Goal: Check status: Check status

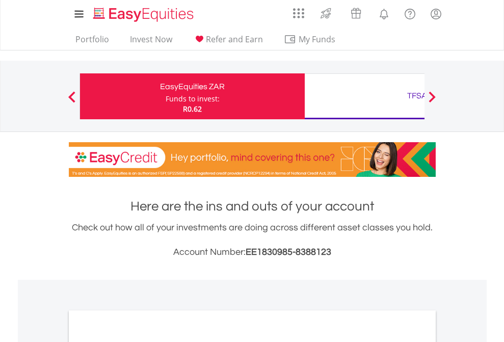
click at [166, 96] on div "Funds to invest:" at bounding box center [193, 99] width 54 height 10
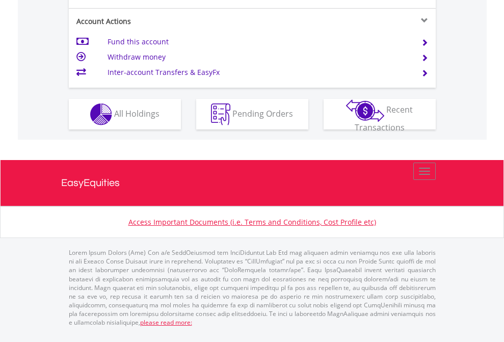
scroll to position [976, 0]
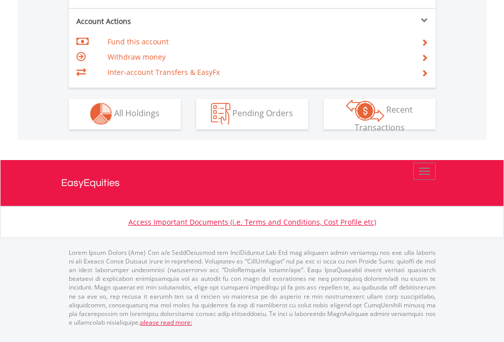
scroll to position [953, 0]
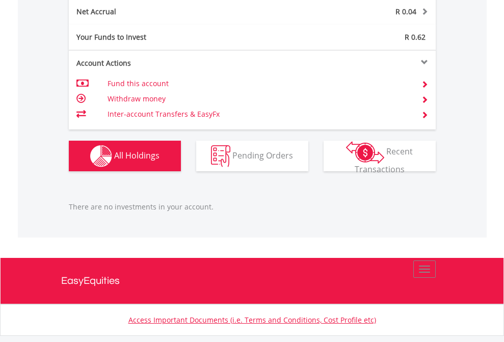
scroll to position [1032, 0]
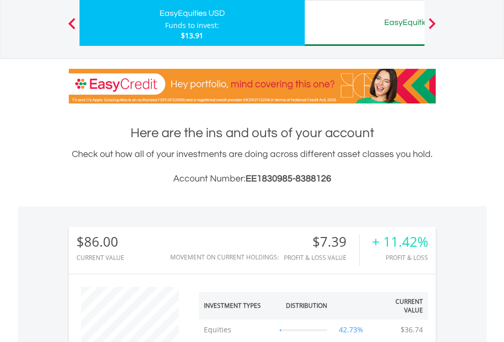
scroll to position [98, 160]
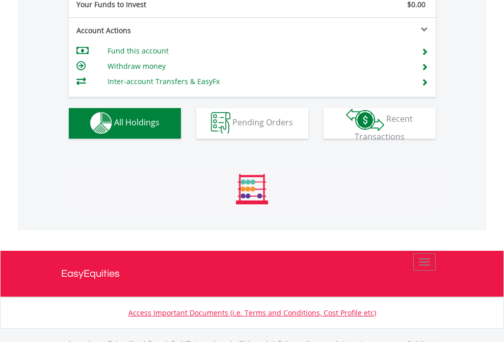
scroll to position [1009, 0]
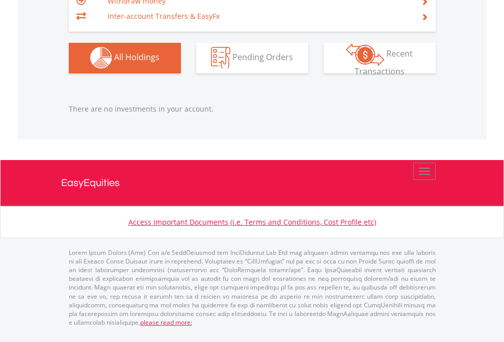
scroll to position [98, 160]
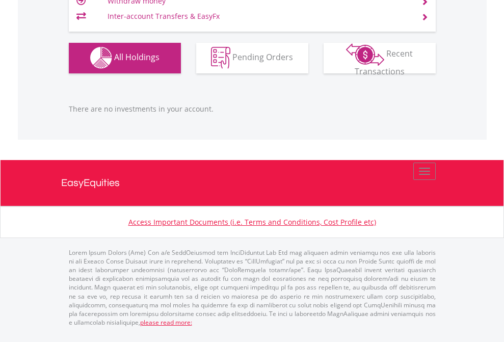
scroll to position [98, 160]
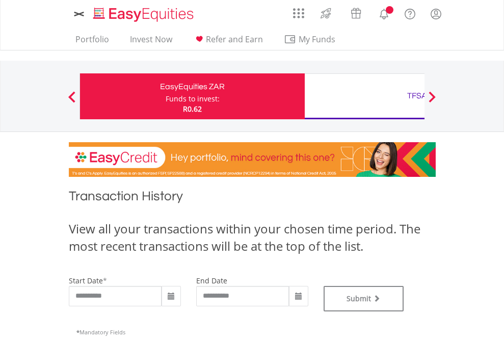
type input "**********"
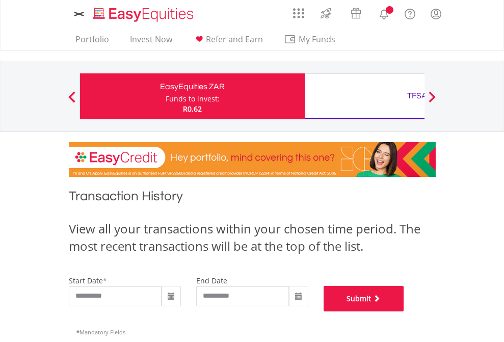
click at [404, 311] on button "Submit" at bounding box center [363, 298] width 80 height 25
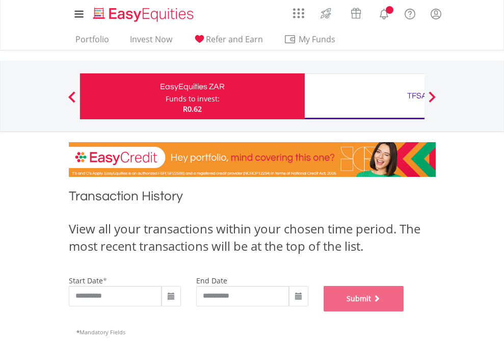
scroll to position [413, 0]
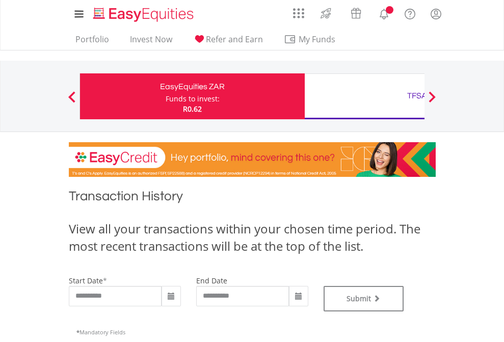
click at [364, 96] on div "TFSA" at bounding box center [417, 96] width 212 height 14
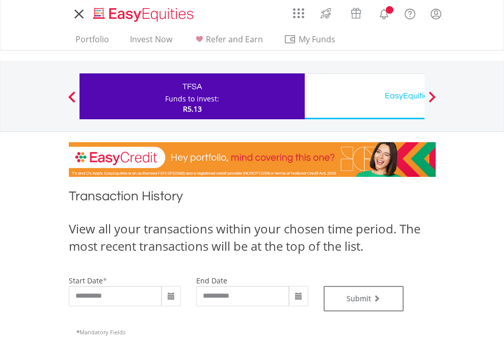
type input "**********"
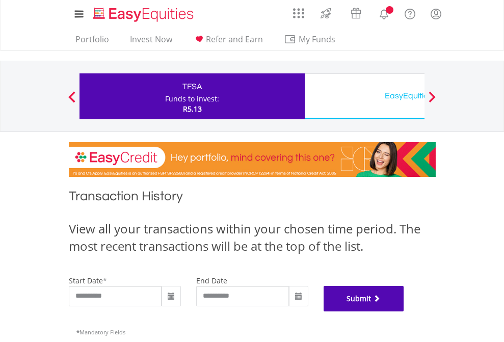
click at [404, 311] on button "Submit" at bounding box center [363, 298] width 80 height 25
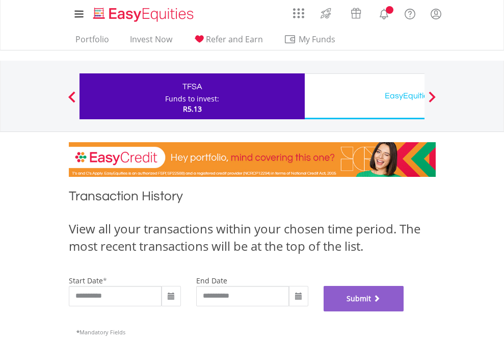
scroll to position [413, 0]
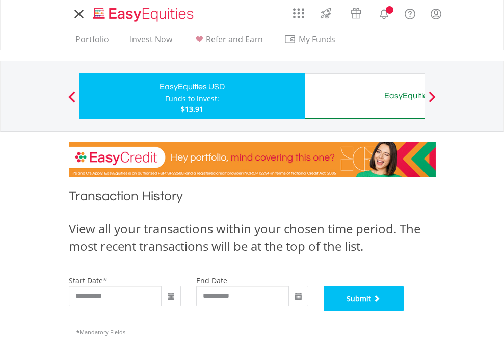
click at [404, 311] on button "Submit" at bounding box center [363, 298] width 80 height 25
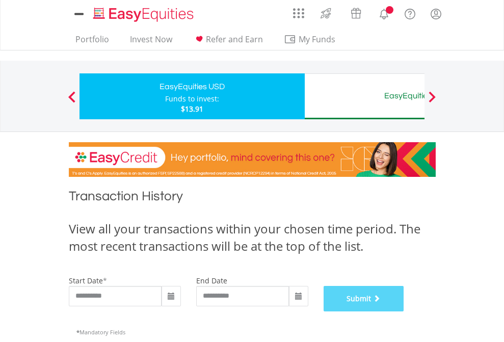
scroll to position [413, 0]
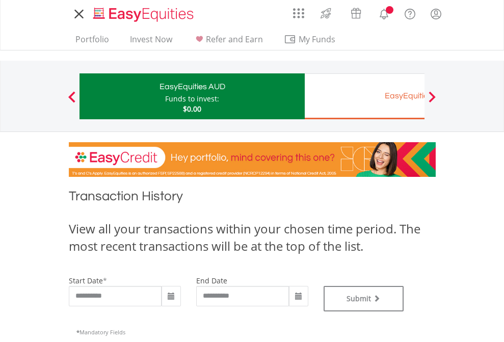
type input "**********"
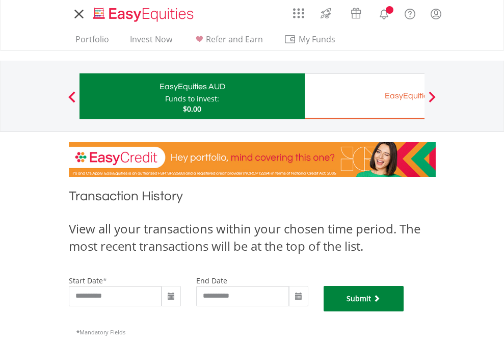
click at [404, 311] on button "Submit" at bounding box center [363, 298] width 80 height 25
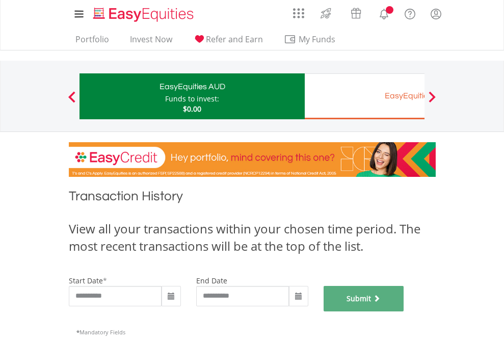
scroll to position [413, 0]
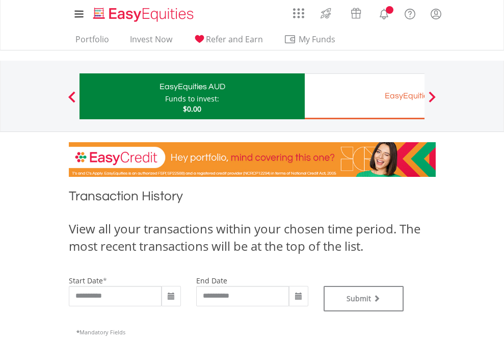
click at [364, 96] on div "EasyEquities EUR" at bounding box center [417, 96] width 212 height 14
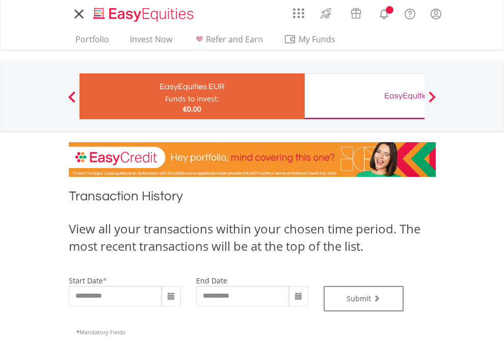
type input "**********"
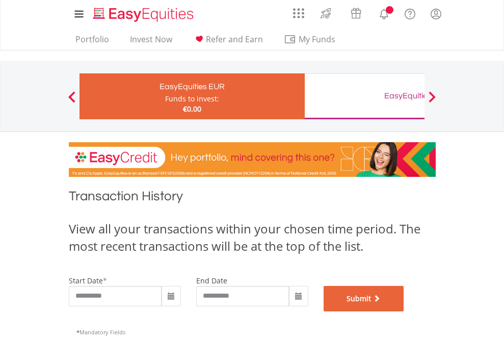
click at [404, 311] on button "Submit" at bounding box center [363, 298] width 80 height 25
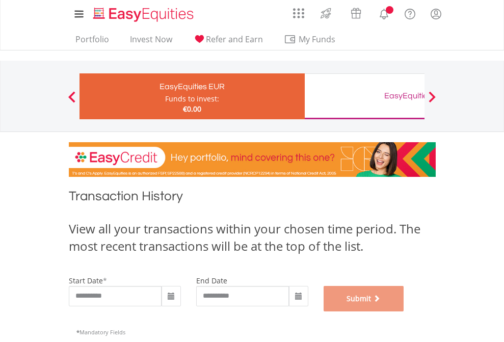
scroll to position [413, 0]
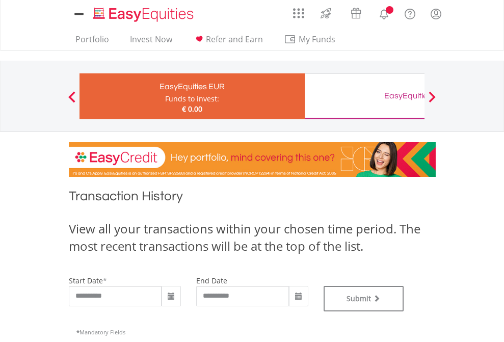
click at [364, 96] on div "EasyEquities GBP" at bounding box center [417, 96] width 212 height 14
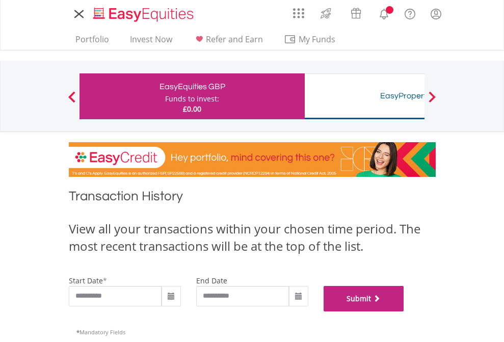
click at [404, 311] on button "Submit" at bounding box center [363, 298] width 80 height 25
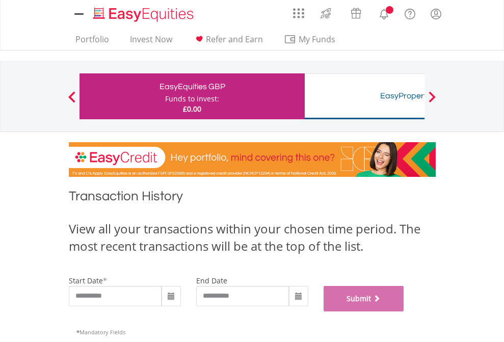
scroll to position [413, 0]
